Goal: Task Accomplishment & Management: Use online tool/utility

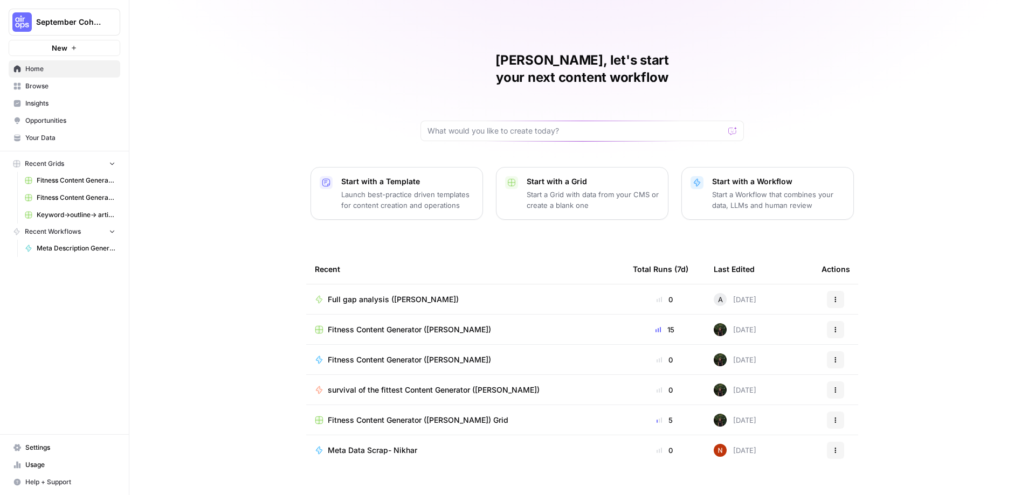
click at [910, 287] on div "[PERSON_NAME], let's start your next content workflow Start with a Template Lau…" at bounding box center [581, 256] width 905 height 513
click at [358, 324] on span "Fitness Content Generator ([PERSON_NAME])" at bounding box center [409, 329] width 163 height 11
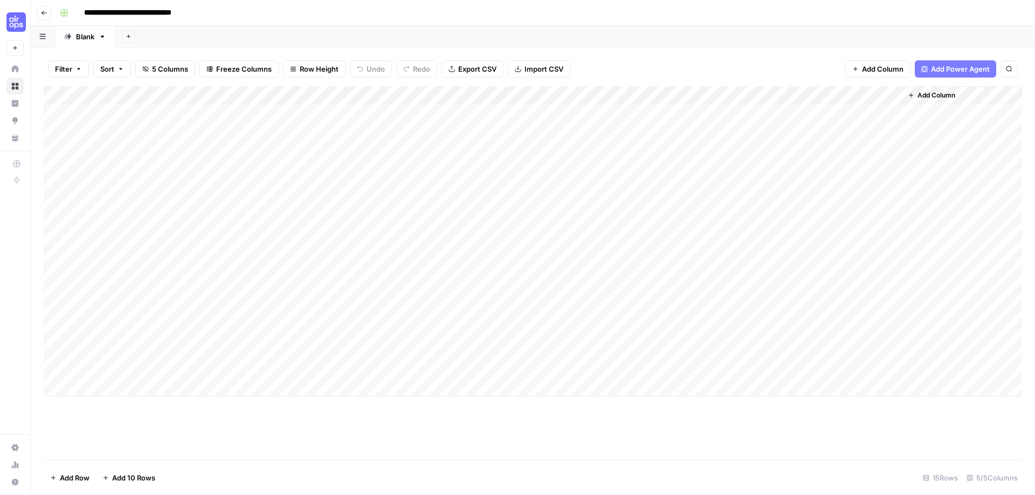
click at [591, 110] on div "Add Column" at bounding box center [533, 241] width 978 height 310
click at [699, 112] on div "Add Column" at bounding box center [533, 241] width 978 height 310
click at [703, 95] on div "Add Column" at bounding box center [533, 241] width 978 height 310
click at [714, 65] on div "Filter Sort 5 Columns Freeze Columns Row Height Undo Redo Export CSV Import CSV…" at bounding box center [533, 69] width 978 height 34
click at [650, 56] on div "Filter Sort 5 Columns Freeze Columns Row Height Undo Redo Export CSV Import CSV…" at bounding box center [533, 69] width 978 height 34
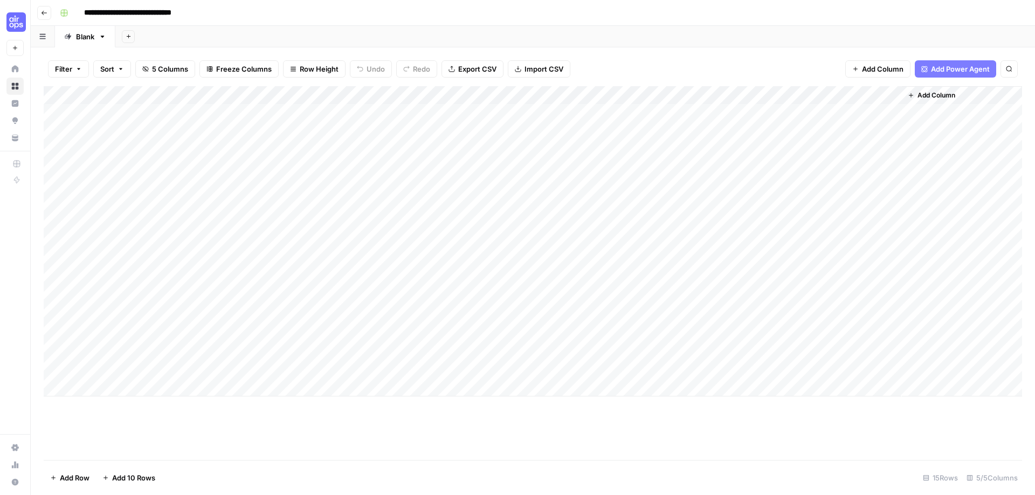
click at [700, 112] on div "Add Column" at bounding box center [533, 241] width 978 height 310
click at [769, 107] on div "Add Column" at bounding box center [533, 241] width 978 height 310
click at [801, 115] on div "Add Column" at bounding box center [533, 241] width 978 height 310
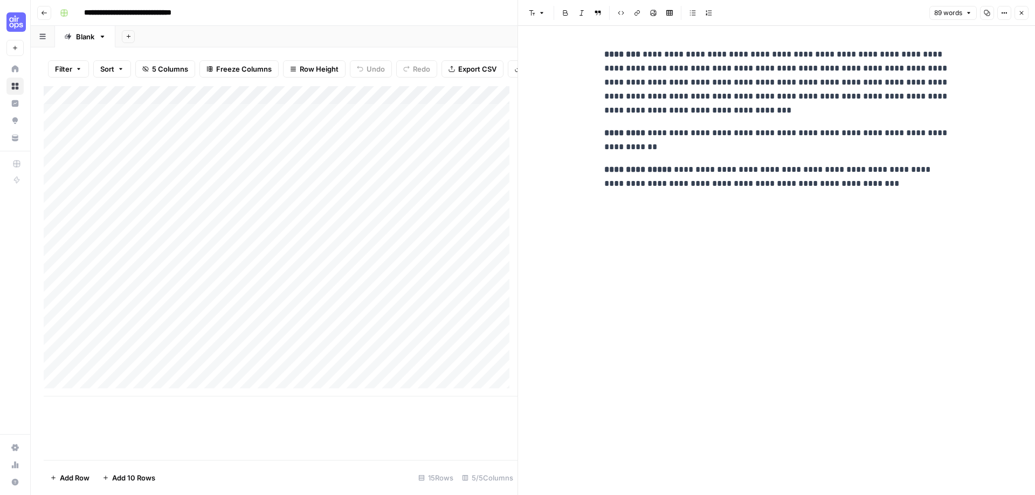
click at [457, 44] on div "Add Sheet" at bounding box center [574, 37] width 919 height 22
click at [1023, 17] on button "Close" at bounding box center [1021, 13] width 14 height 14
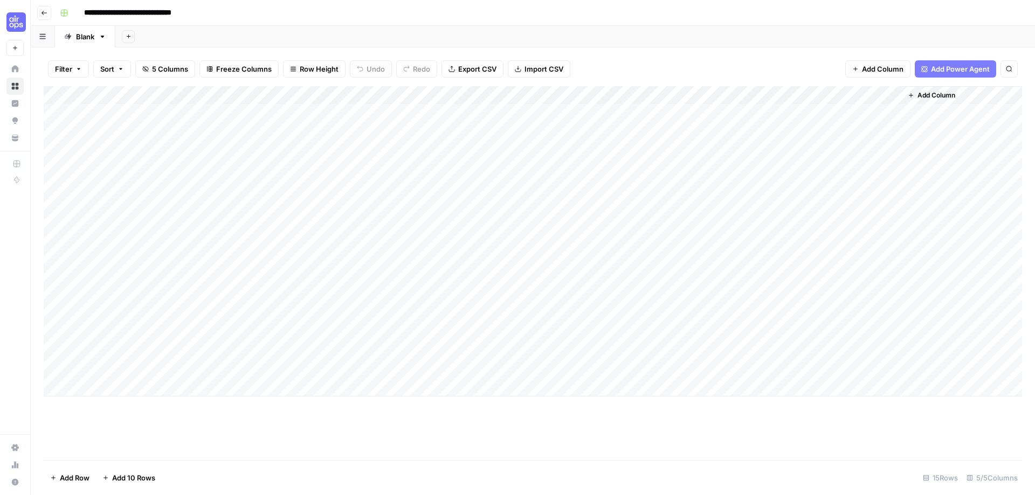
click at [50, 9] on button "Go back" at bounding box center [44, 13] width 14 height 14
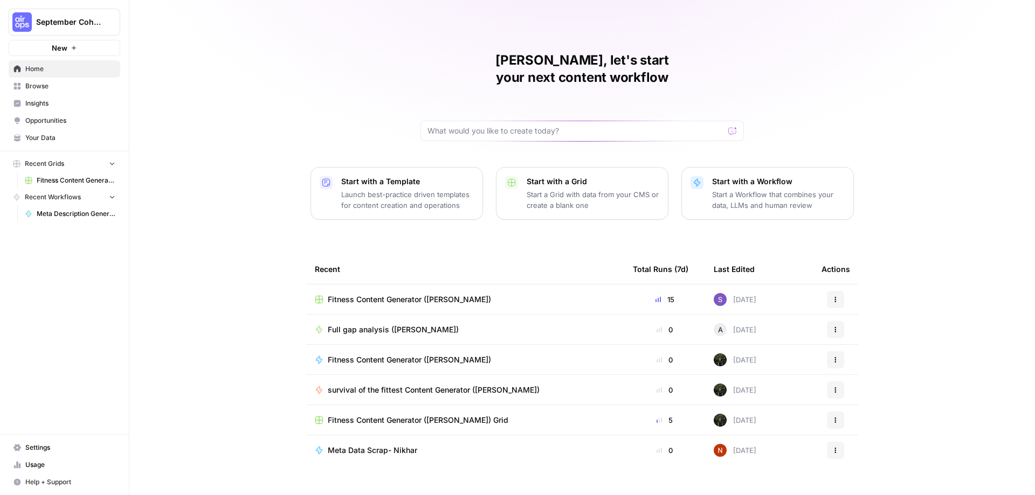
scroll to position [1, 0]
click at [577, 254] on div "Recent" at bounding box center [465, 269] width 301 height 30
click at [394, 324] on span "Full gap analysis ([PERSON_NAME])" at bounding box center [393, 329] width 131 height 11
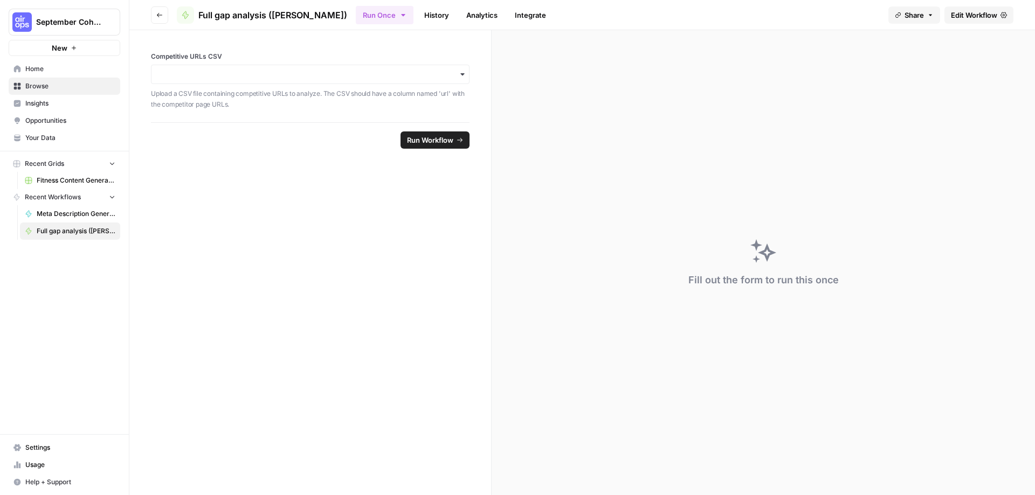
click at [439, 137] on span "Run Workflow" at bounding box center [430, 140] width 46 height 11
click at [289, 67] on div "button" at bounding box center [310, 74] width 318 height 19
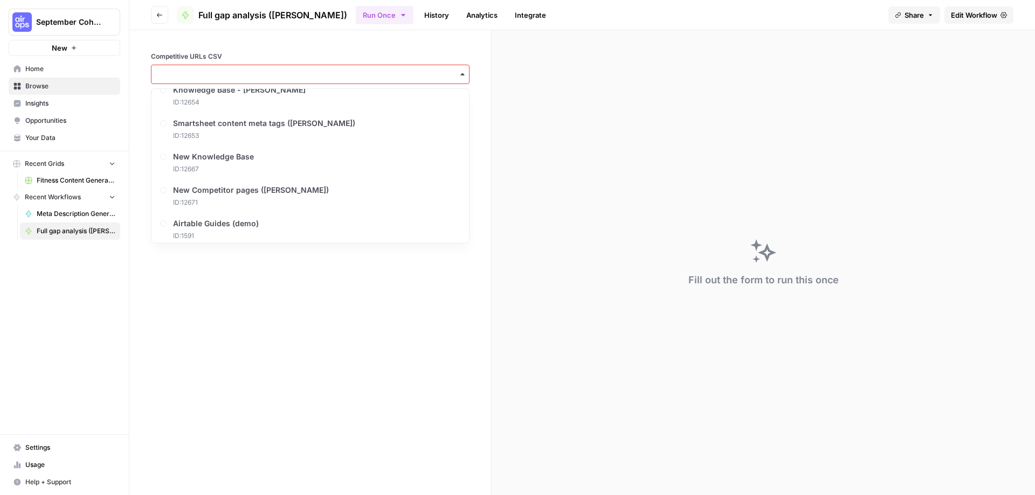
scroll to position [456, 0]
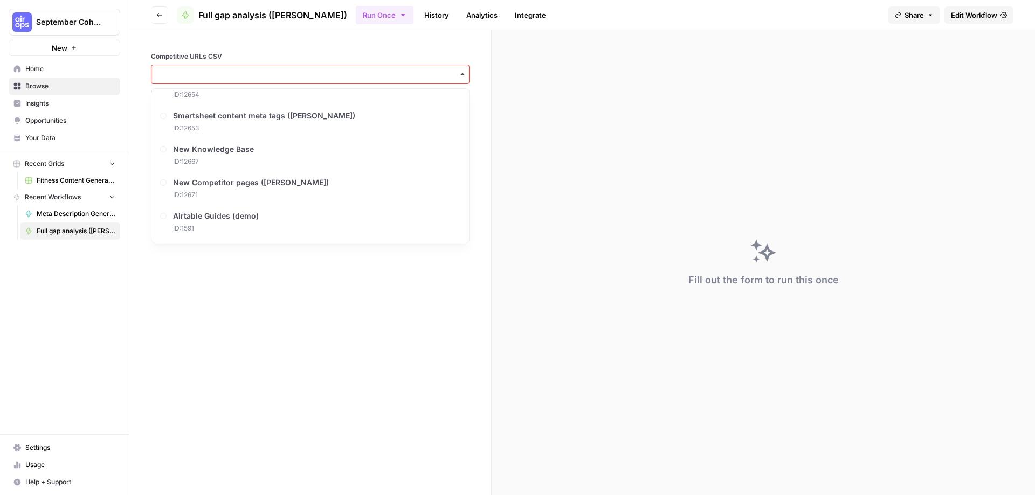
click at [253, 339] on form "Competitive URLs CSV Upload a CSV file containing competitive URLs to analyze. …" at bounding box center [310, 262] width 362 height 465
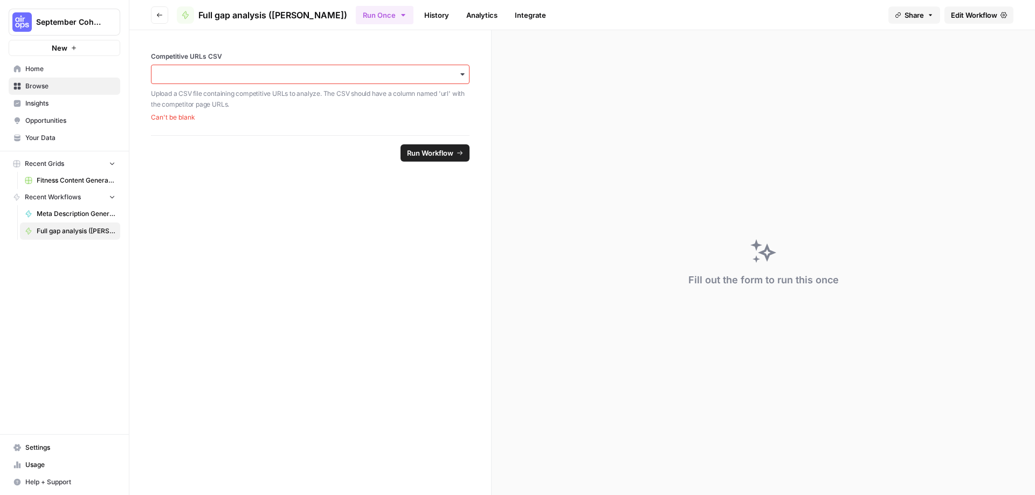
click at [279, 65] on div "button" at bounding box center [310, 74] width 318 height 19
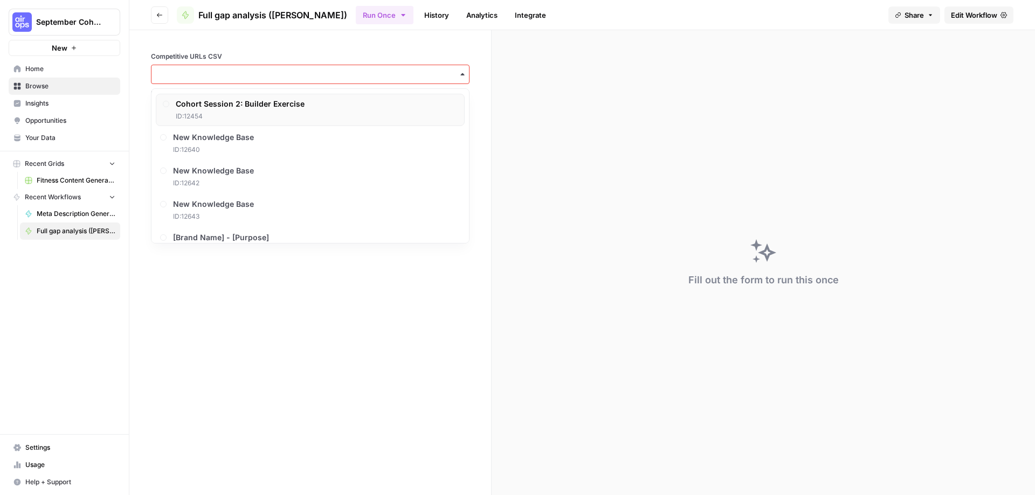
click at [269, 109] on div "Cohort Session 2: Builder Exercise ID: 12454" at bounding box center [240, 110] width 129 height 23
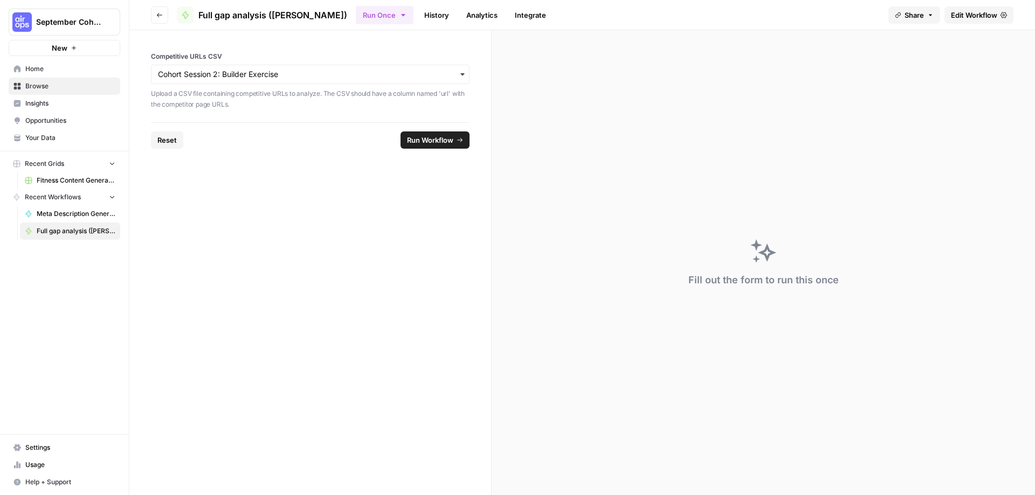
click at [428, 135] on span "Run Workflow" at bounding box center [430, 140] width 46 height 11
click at [159, 17] on icon "button" at bounding box center [159, 15] width 6 height 6
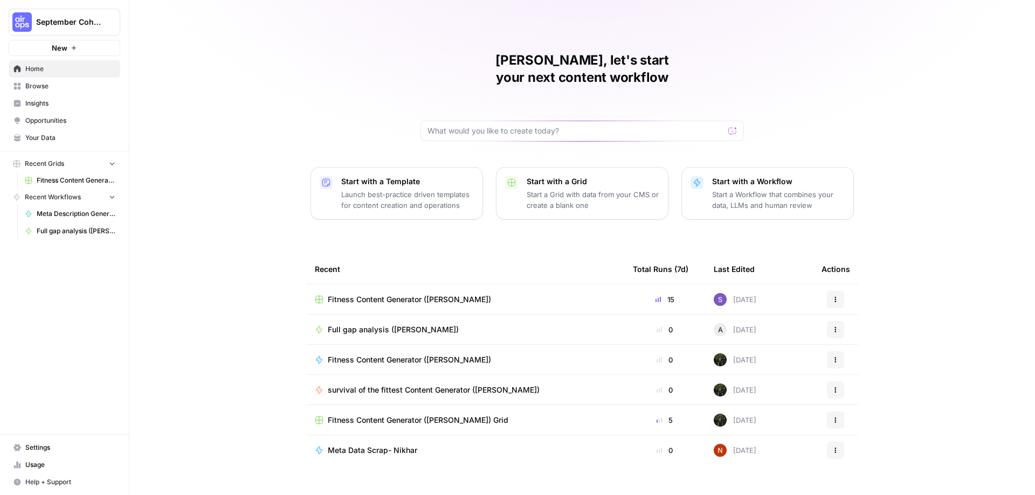
click at [380, 445] on span "Meta Data Scrap- Nikhar" at bounding box center [372, 450] width 89 height 11
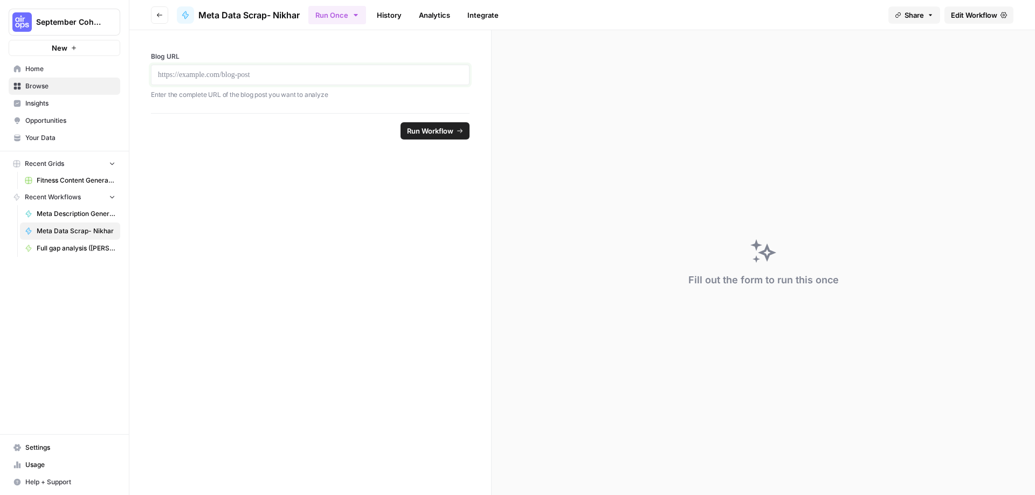
click at [341, 77] on p at bounding box center [310, 75] width 304 height 11
